Goal: Transaction & Acquisition: Subscribe to service/newsletter

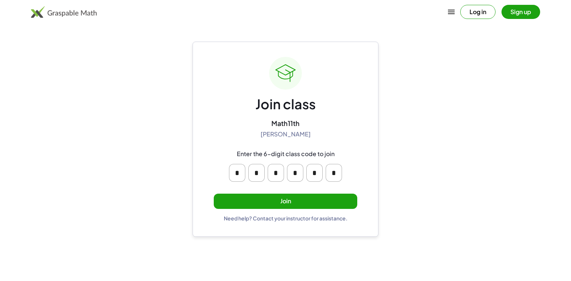
click at [336, 201] on button "Join" at bounding box center [286, 201] width 144 height 15
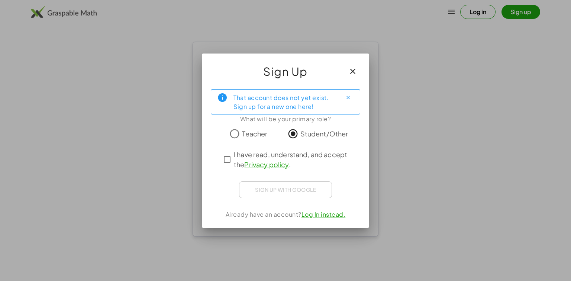
click at [294, 194] on div "Sign up with Google Acceder con Google Acceder con Google. Se abre en una [PERS…" at bounding box center [285, 189] width 93 height 17
click at [315, 212] on link "Log In instead." at bounding box center [324, 214] width 44 height 8
click at [352, 70] on icon "button" at bounding box center [352, 71] width 9 height 9
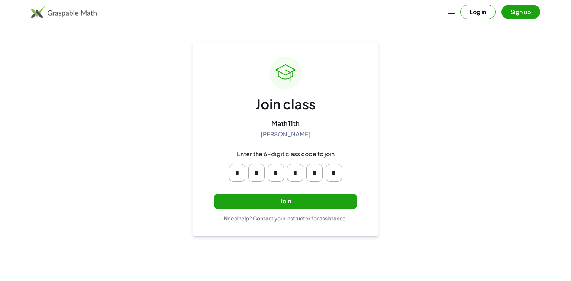
click at [311, 206] on button "Join" at bounding box center [286, 201] width 144 height 15
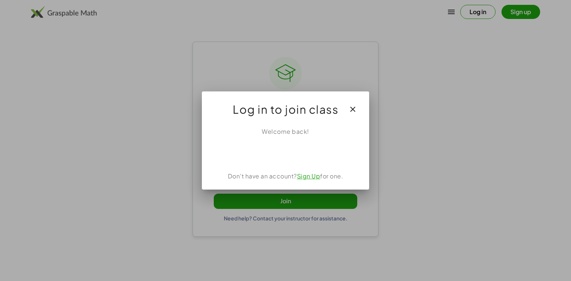
click at [305, 178] on link "Sign Up" at bounding box center [308, 176] width 23 height 8
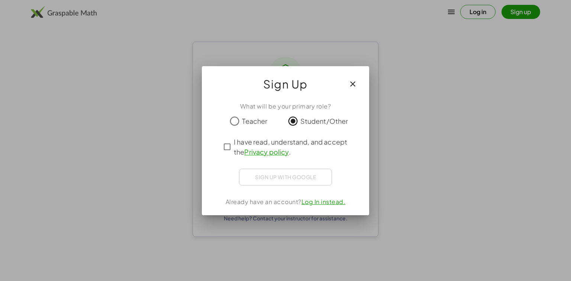
click at [251, 152] on link "Privacy policy" at bounding box center [266, 152] width 44 height 9
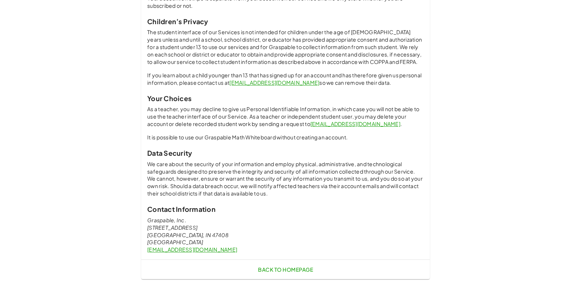
scroll to position [523, 0]
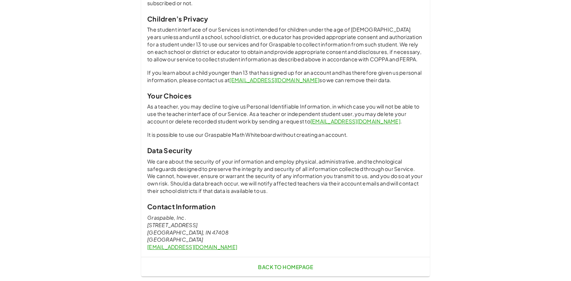
click at [288, 270] on link "Back to Homepage" at bounding box center [285, 266] width 61 height 13
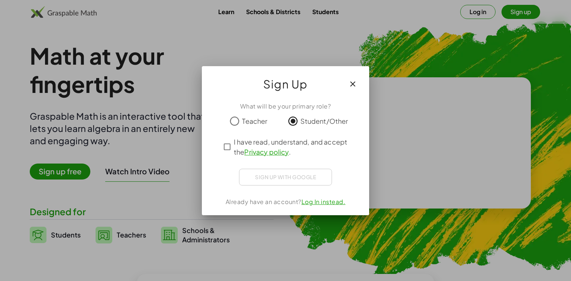
click at [354, 88] on icon "button" at bounding box center [352, 84] width 9 height 9
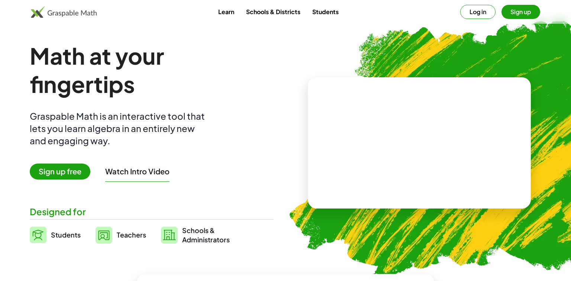
click at [76, 173] on span "Sign up free" at bounding box center [60, 172] width 61 height 16
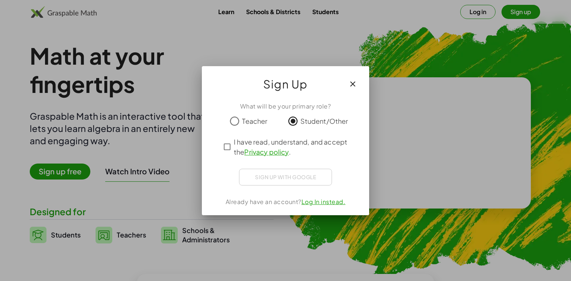
click at [269, 176] on div "Sign up with Google Acceder con Google Acceder con Google. Se abre en una [PERS…" at bounding box center [285, 177] width 93 height 17
click at [269, 175] on div "Sign up with Google Acceder con Google Acceder con Google. Se abre en una [PERS…" at bounding box center [285, 177] width 93 height 17
click at [270, 153] on link "Privacy policy" at bounding box center [266, 152] width 44 height 9
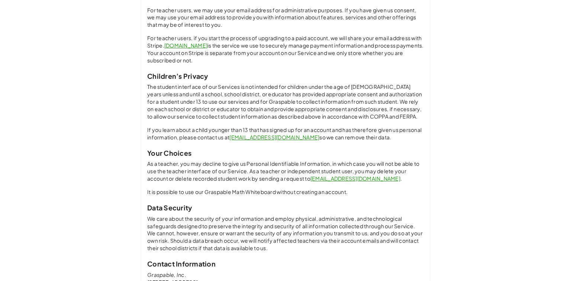
scroll to position [523, 0]
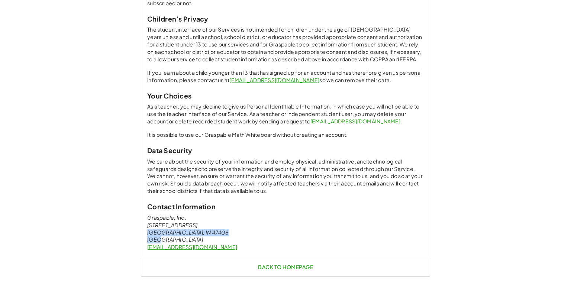
click at [274, 236] on address "Graspable, Inc. [STREET_ADDRESS]" at bounding box center [285, 229] width 277 height 30
click at [252, 241] on address "Graspable, Inc. [STREET_ADDRESS]" at bounding box center [285, 229] width 277 height 30
click at [271, 270] on span "Back to Homepage" at bounding box center [285, 267] width 55 height 7
